Goal: Information Seeking & Learning: Check status

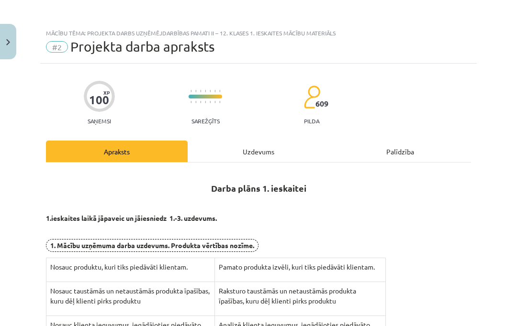
scroll to position [224, 0]
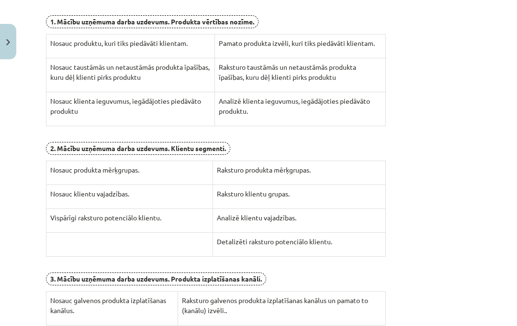
click at [3, 32] on button "Close" at bounding box center [8, 41] width 16 height 35
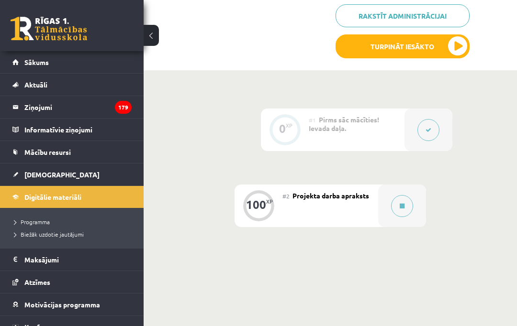
click at [88, 176] on link "[DEMOGRAPHIC_DATA]" at bounding box center [71, 175] width 119 height 22
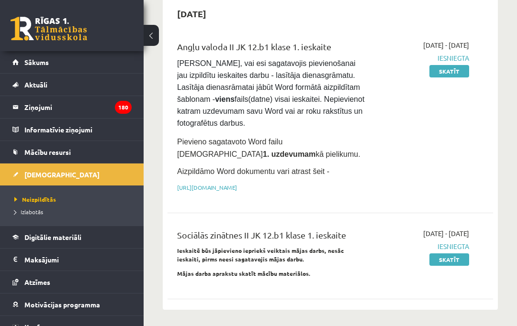
scroll to position [97, 0]
click at [29, 214] on span "Izlabotās" at bounding box center [28, 212] width 29 height 8
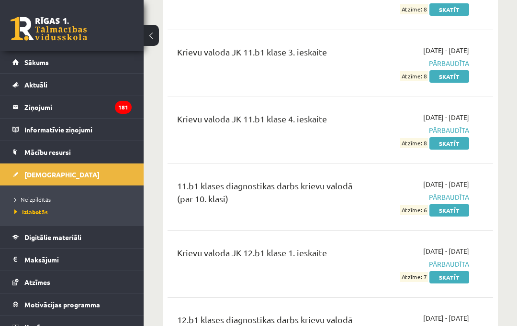
scroll to position [1553, 0]
click at [450, 271] on link "Skatīt" at bounding box center [449, 277] width 40 height 12
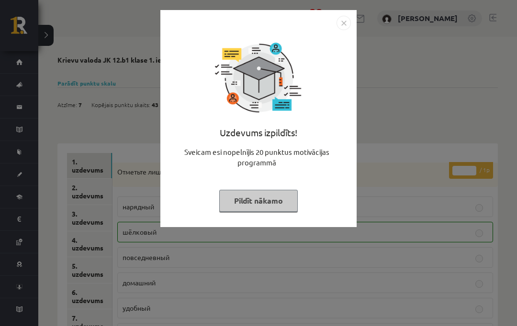
click at [272, 191] on button "Pildīt nākamo" at bounding box center [258, 201] width 78 height 22
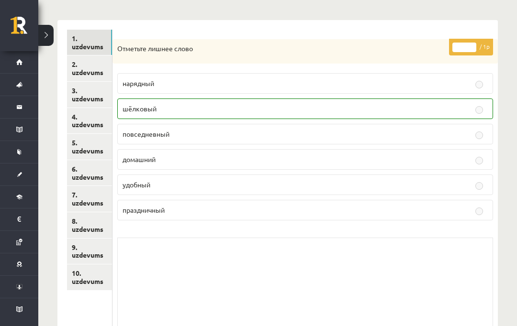
scroll to position [133, 0]
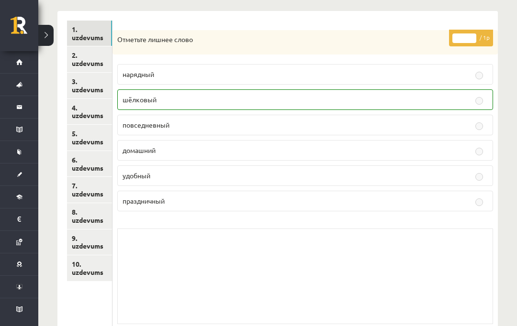
click at [88, 54] on link "2. uzdevums" at bounding box center [89, 59] width 45 height 26
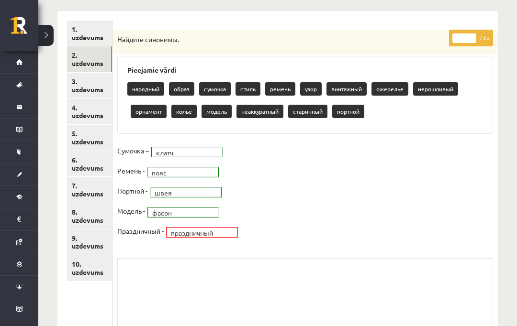
click at [82, 99] on link "4. uzdevums" at bounding box center [89, 112] width 45 height 26
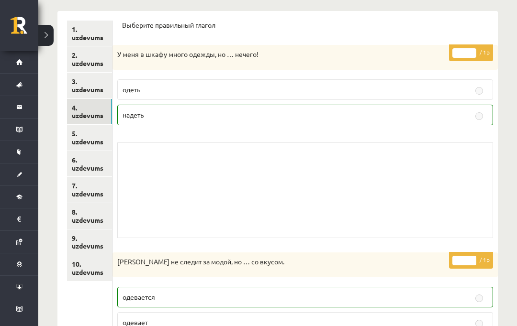
click at [93, 85] on link "3. uzdevums" at bounding box center [89, 86] width 45 height 26
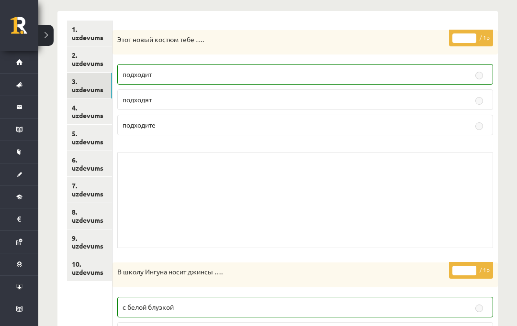
click at [103, 103] on link "4. uzdevums" at bounding box center [89, 112] width 45 height 26
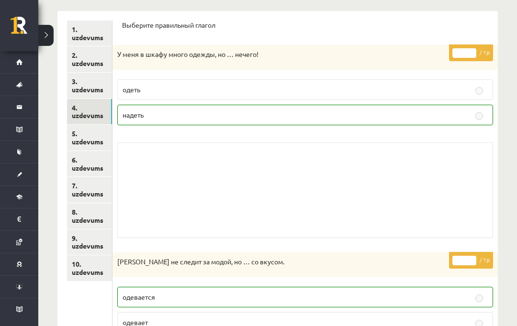
click at [67, 152] on link "6. uzdevums" at bounding box center [89, 164] width 45 height 26
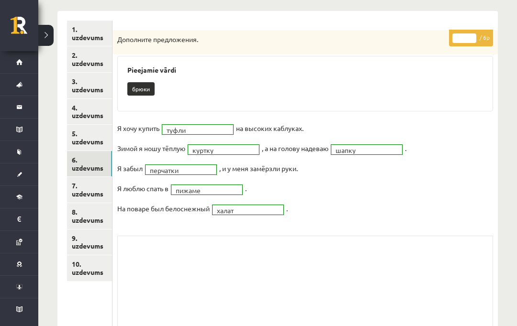
click at [83, 137] on link "5. uzdevums" at bounding box center [89, 138] width 45 height 26
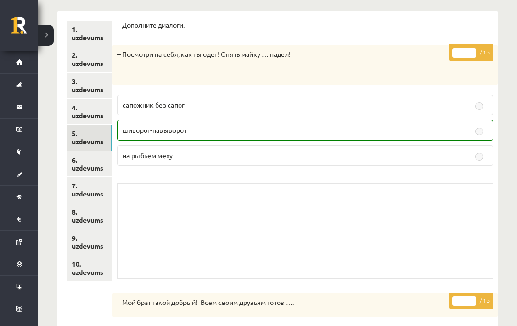
click at [95, 156] on link "6. uzdevums" at bounding box center [89, 164] width 45 height 26
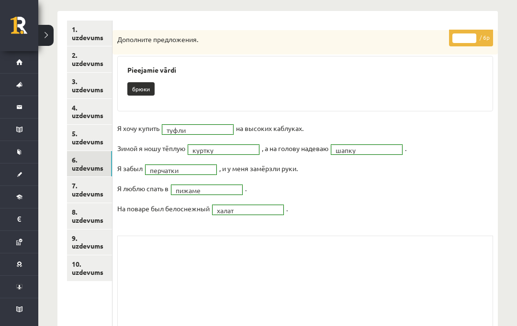
click at [100, 180] on link "7. uzdevums" at bounding box center [89, 190] width 45 height 26
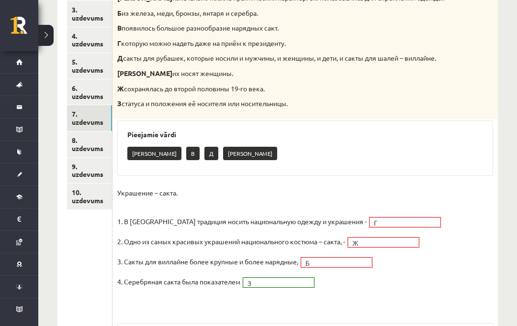
scroll to position [209, 0]
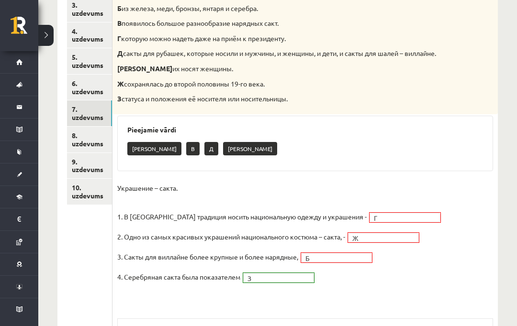
click at [379, 199] on fieldset "Украшение – сакта. 1. В Латвии традиция носить национальную одежду и украшения …" at bounding box center [305, 242] width 376 height 123
click at [93, 129] on link "8. uzdevums" at bounding box center [89, 140] width 45 height 26
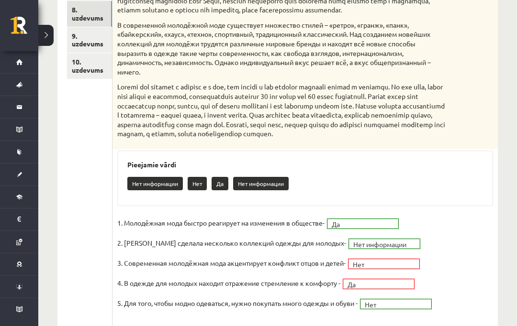
scroll to position [334, 0]
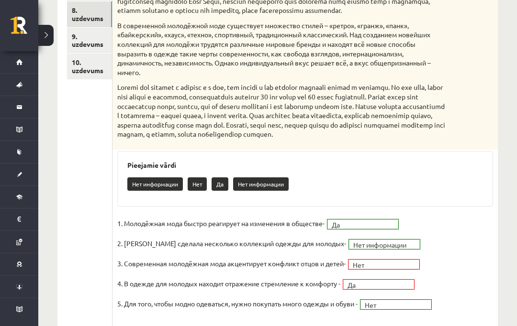
click at [99, 35] on link "9. uzdevums" at bounding box center [89, 41] width 45 height 26
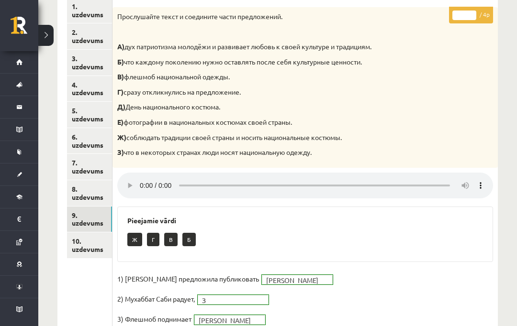
scroll to position [153, 0]
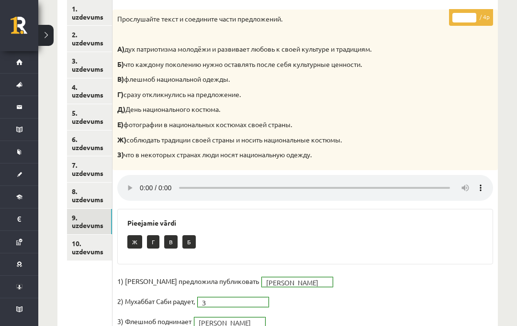
click at [85, 241] on link "10. uzdevums" at bounding box center [89, 248] width 45 height 26
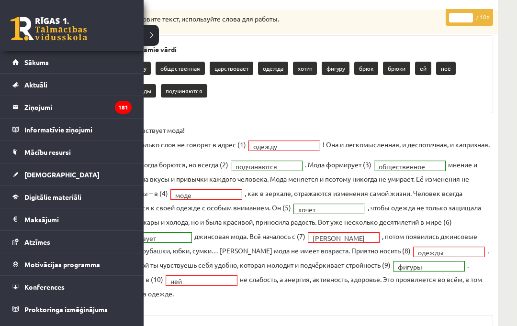
click at [7, 58] on li "Sākums" at bounding box center [72, 62] width 144 height 22
click at [45, 66] on link "Sākums" at bounding box center [71, 62] width 119 height 22
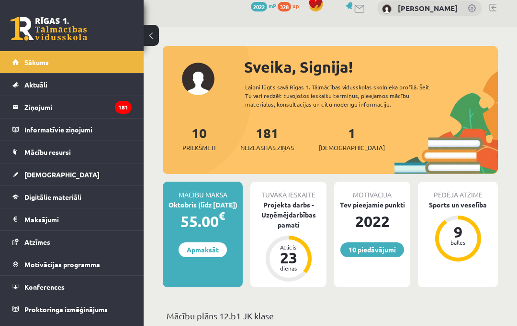
scroll to position [11, 0]
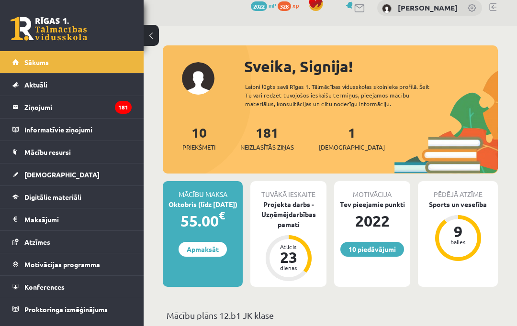
click at [375, 211] on div "2022" at bounding box center [372, 221] width 76 height 23
click at [387, 253] on link "10 piedāvājumi" at bounding box center [372, 249] width 64 height 15
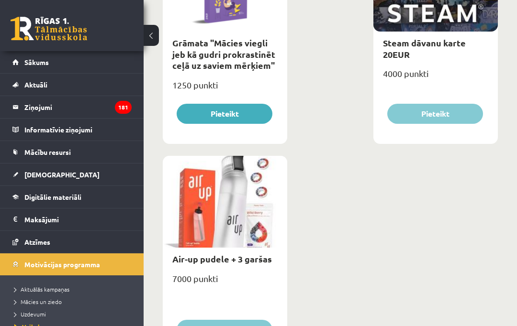
scroll to position [2381, 0]
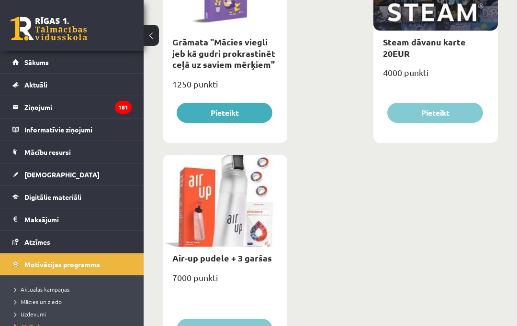
click at [278, 291] on div "7000 punkti" at bounding box center [225, 282] width 124 height 24
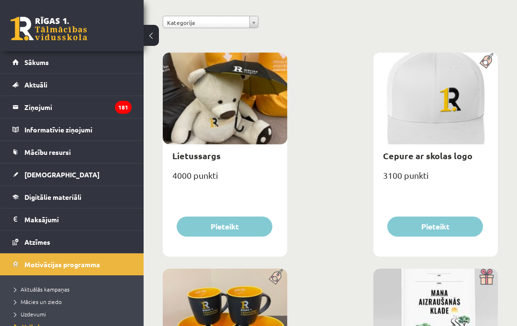
scroll to position [0, 0]
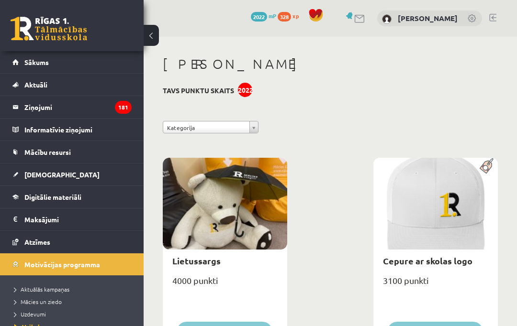
click at [63, 77] on link "Aktuāli" at bounding box center [71, 85] width 119 height 22
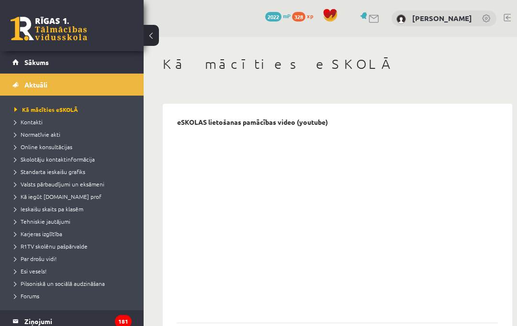
click at [84, 62] on link "Sākums" at bounding box center [71, 62] width 119 height 22
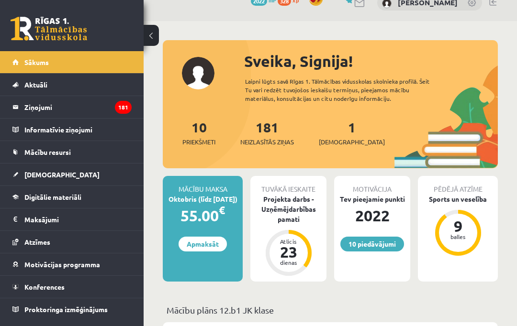
scroll to position [33, 0]
